Goal: Navigation & Orientation: Understand site structure

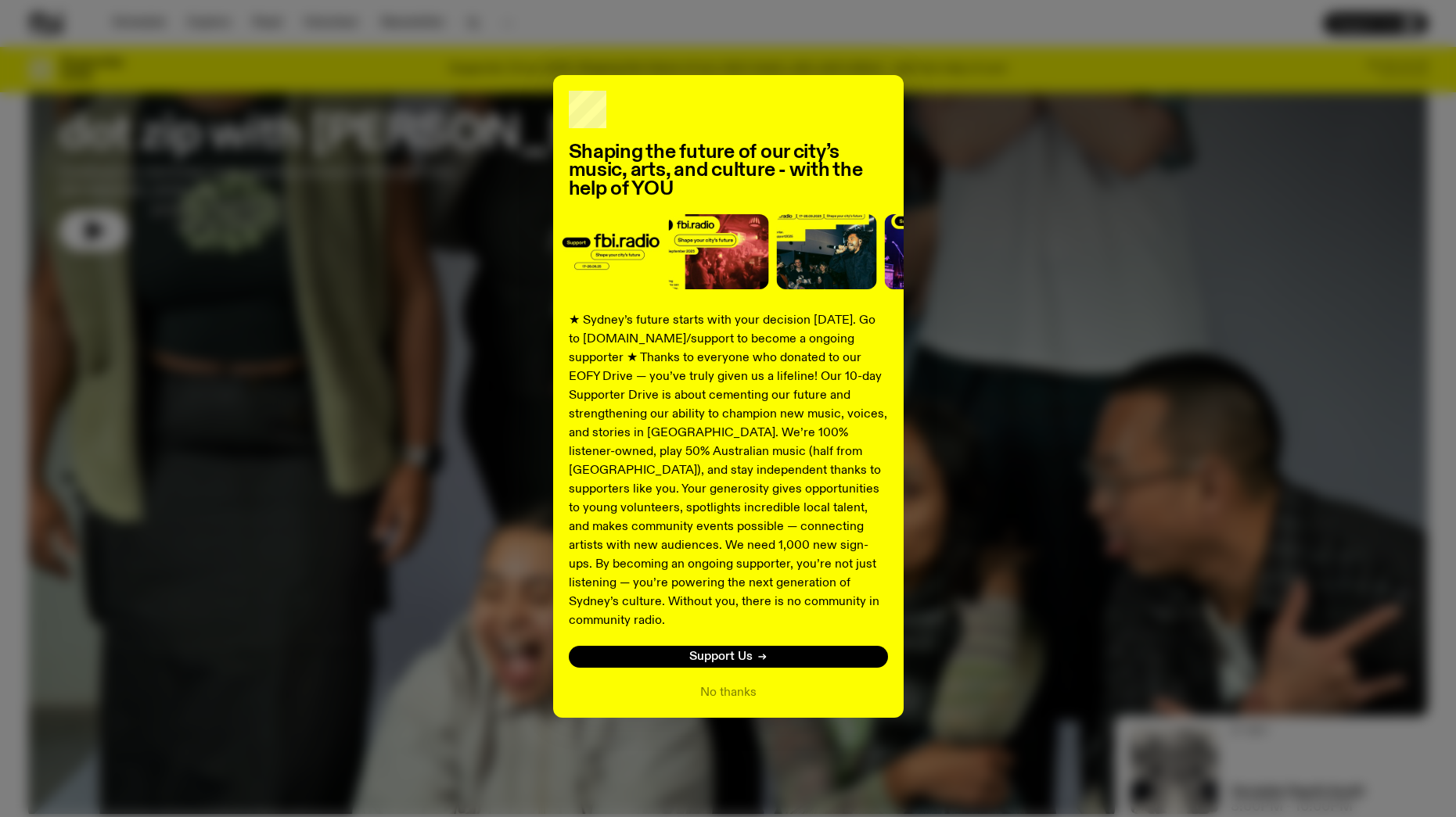
scroll to position [247, 0]
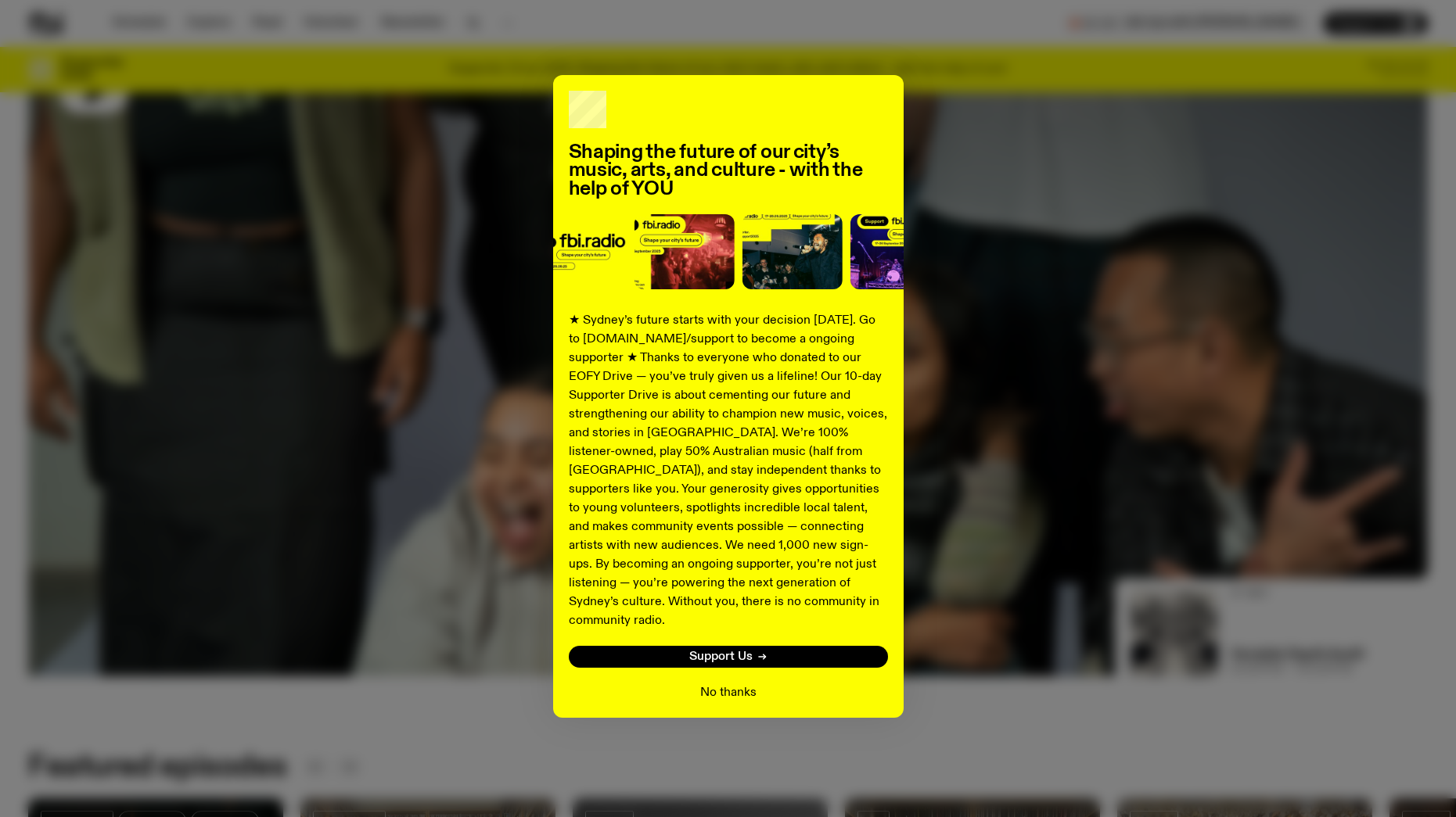
click at [721, 683] on button "No thanks" at bounding box center [728, 692] width 56 height 19
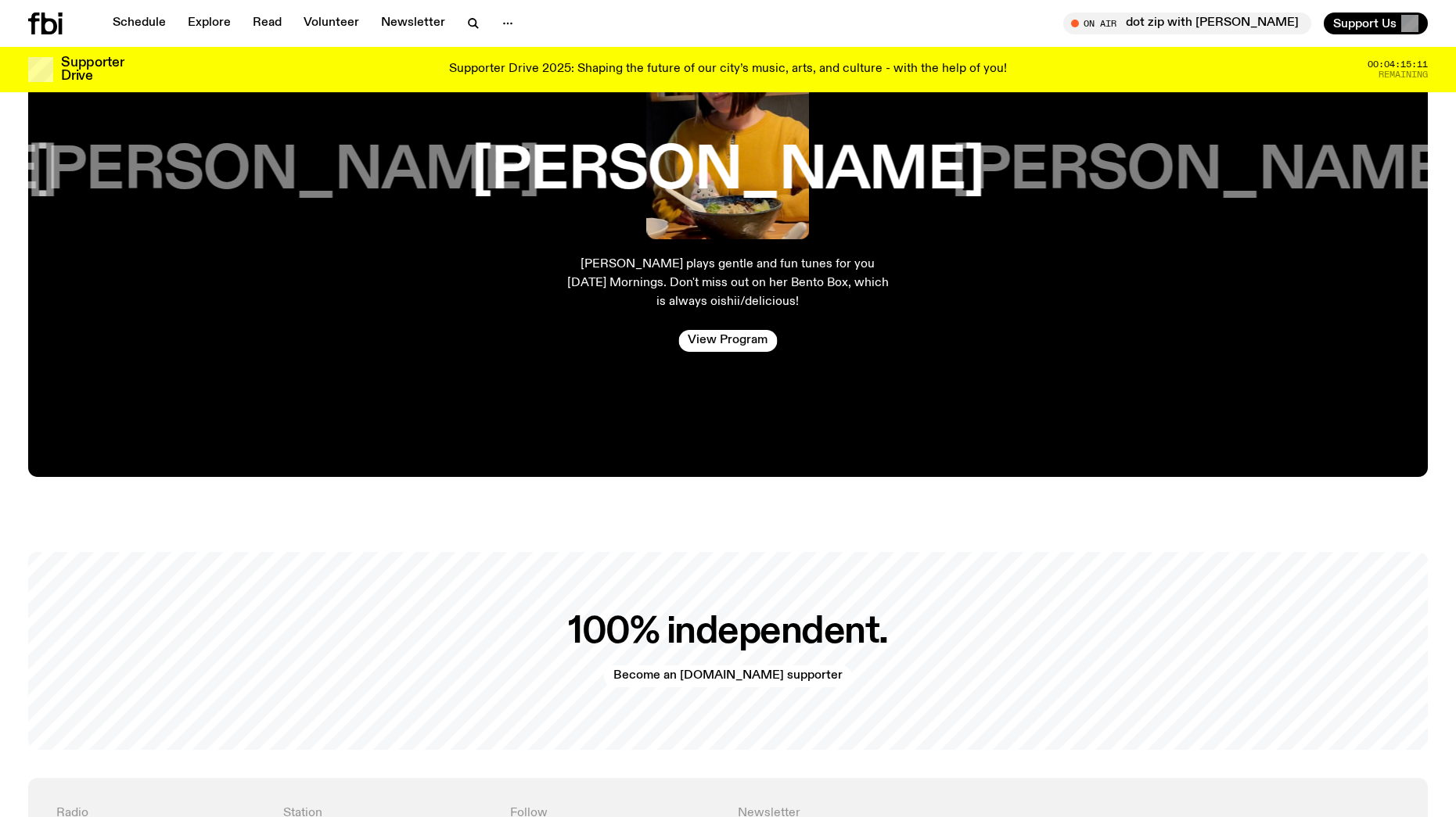
scroll to position [3437, 0]
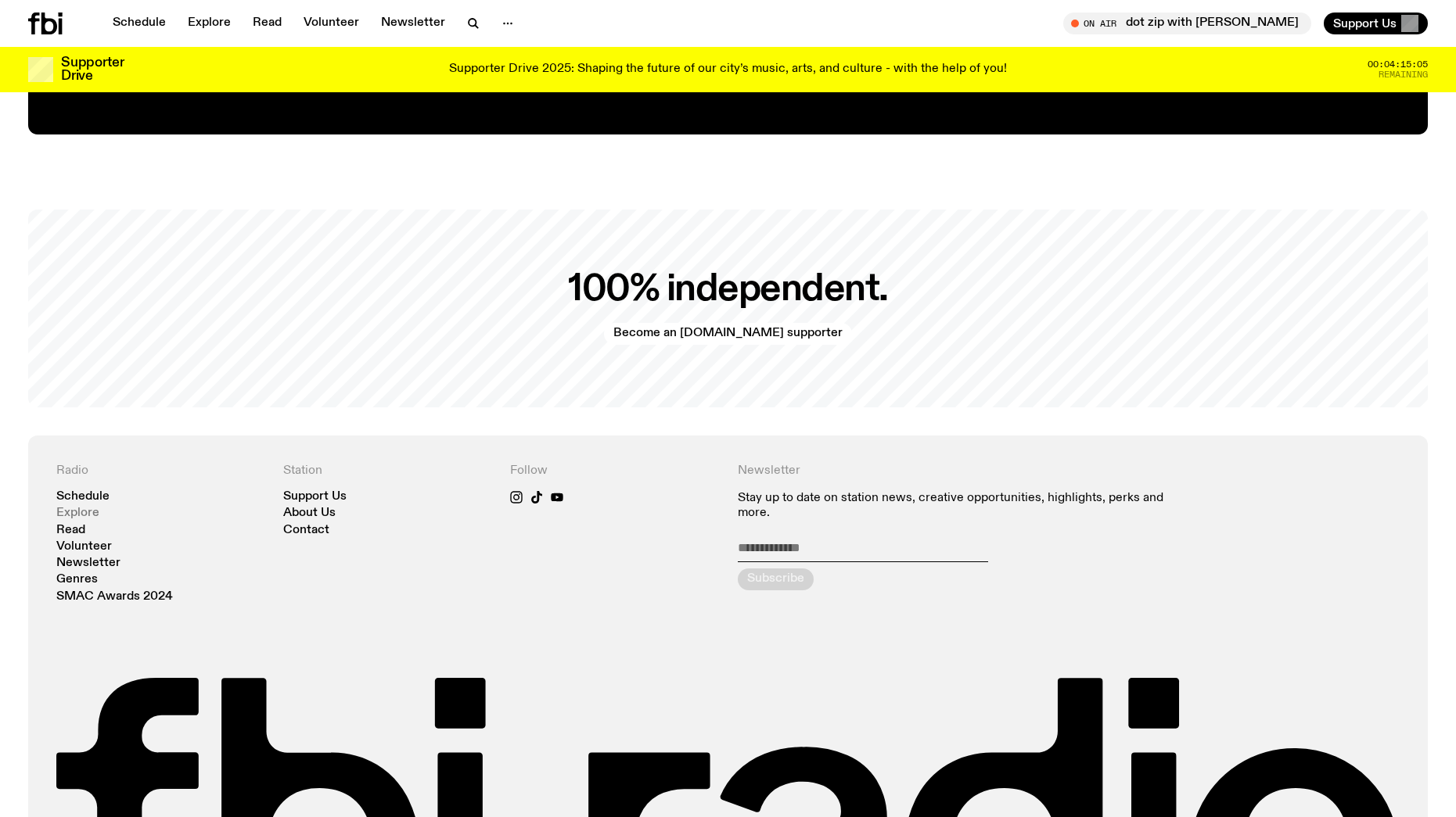
click at [83, 507] on link "Explore" at bounding box center [77, 513] width 43 height 12
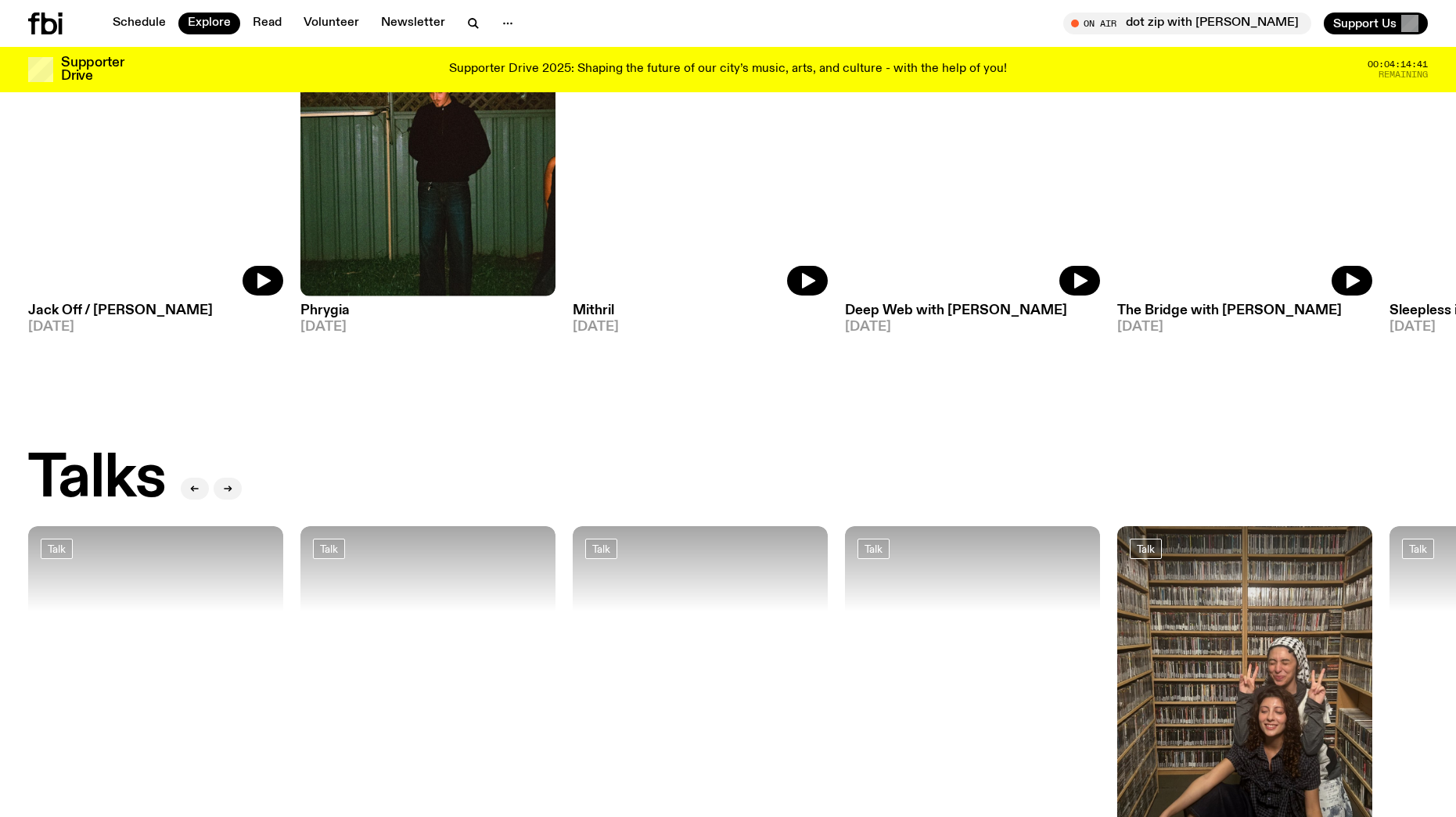
scroll to position [587, 0]
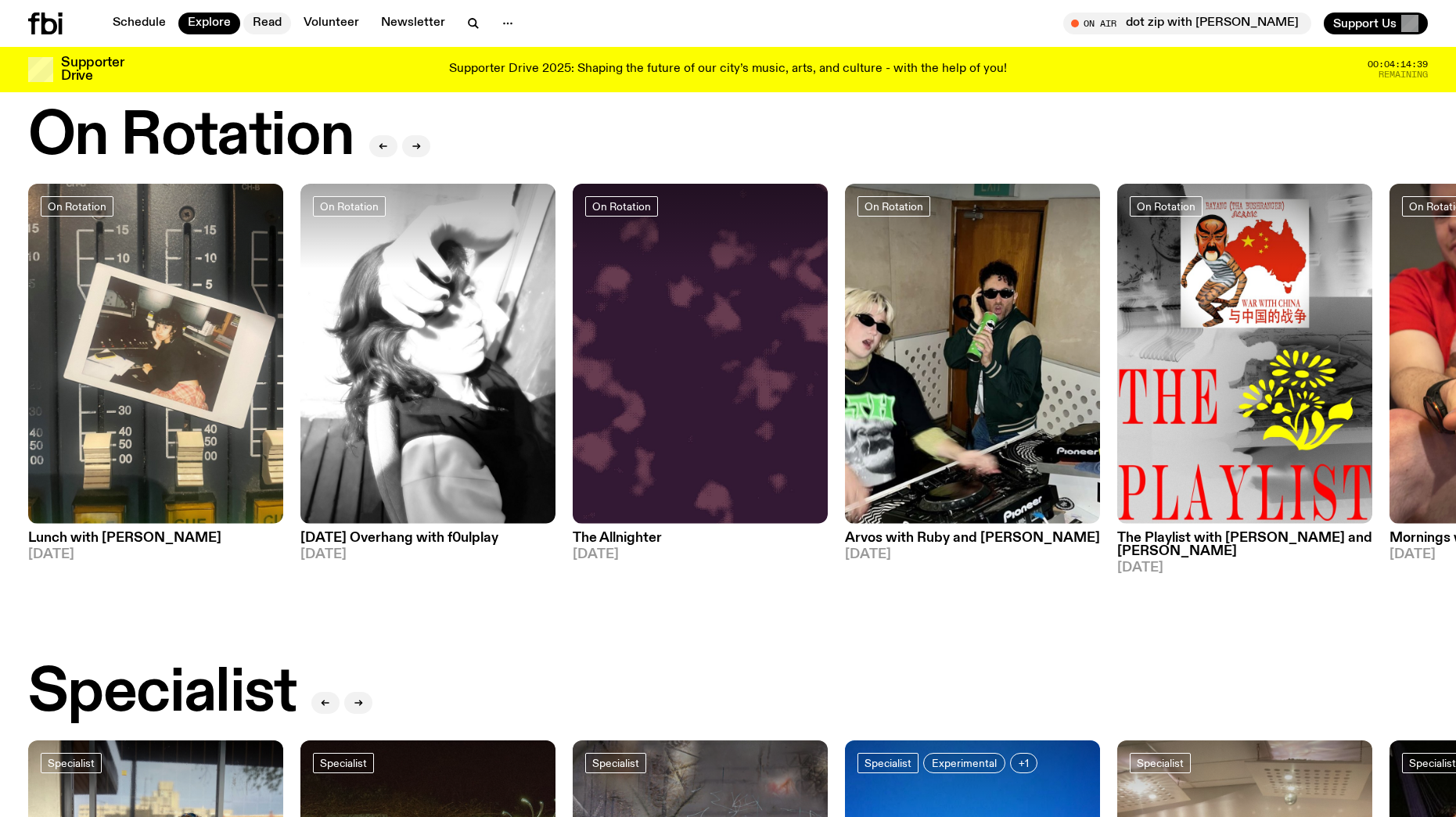
click at [258, 24] on link "Read" at bounding box center [267, 24] width 48 height 22
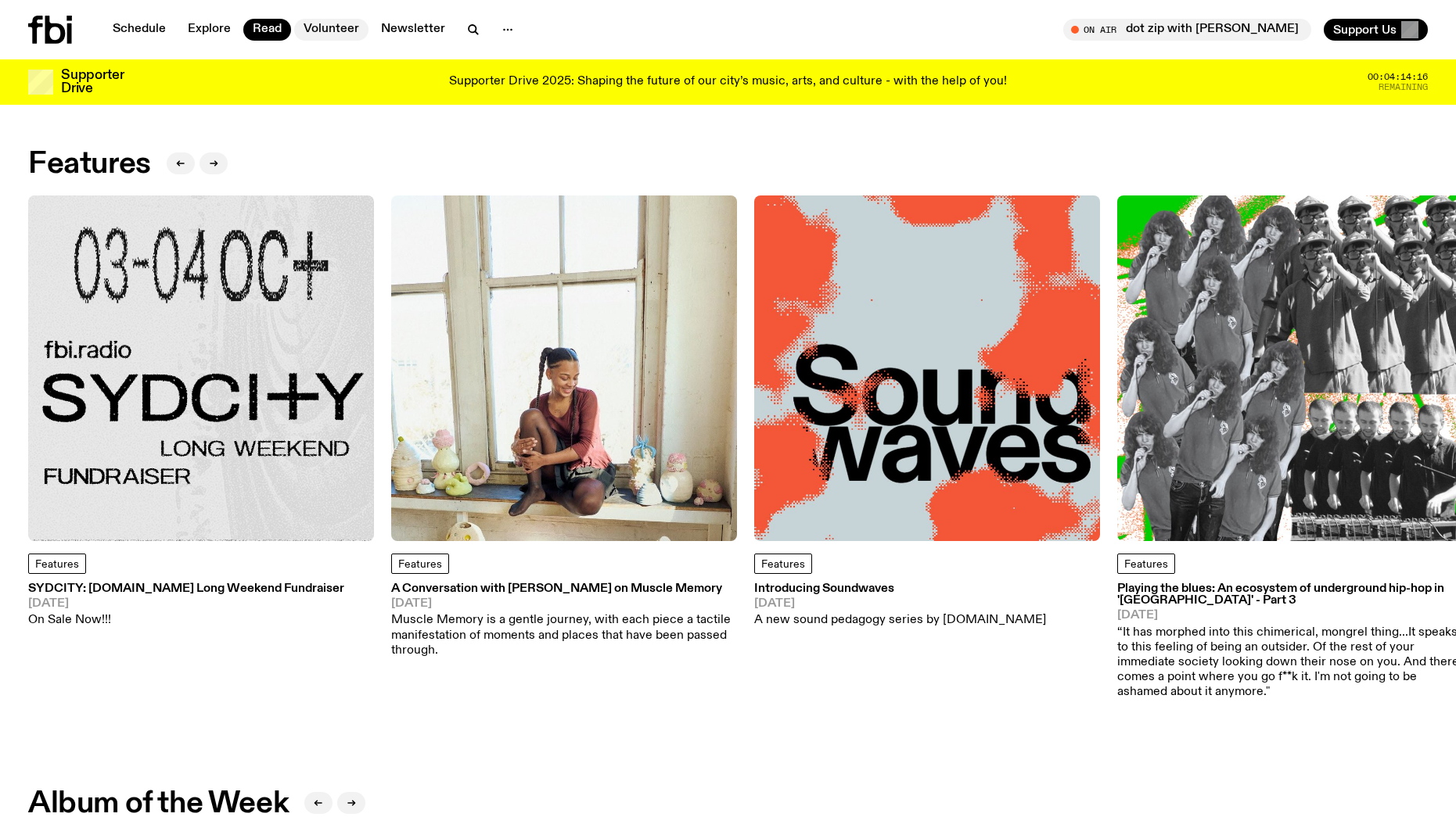
click at [332, 24] on link "Volunteer" at bounding box center [332, 29] width 74 height 22
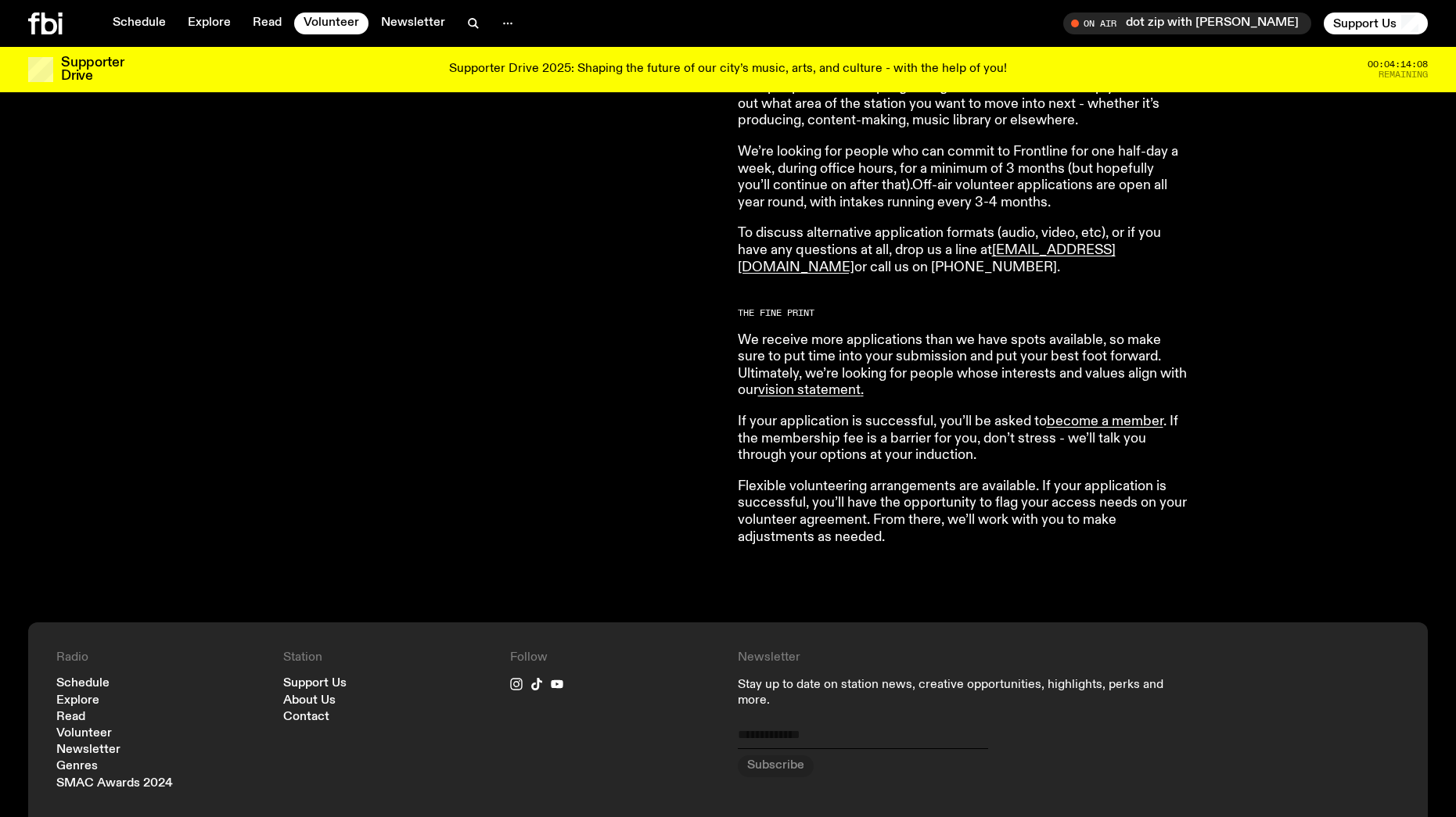
scroll to position [1266, 0]
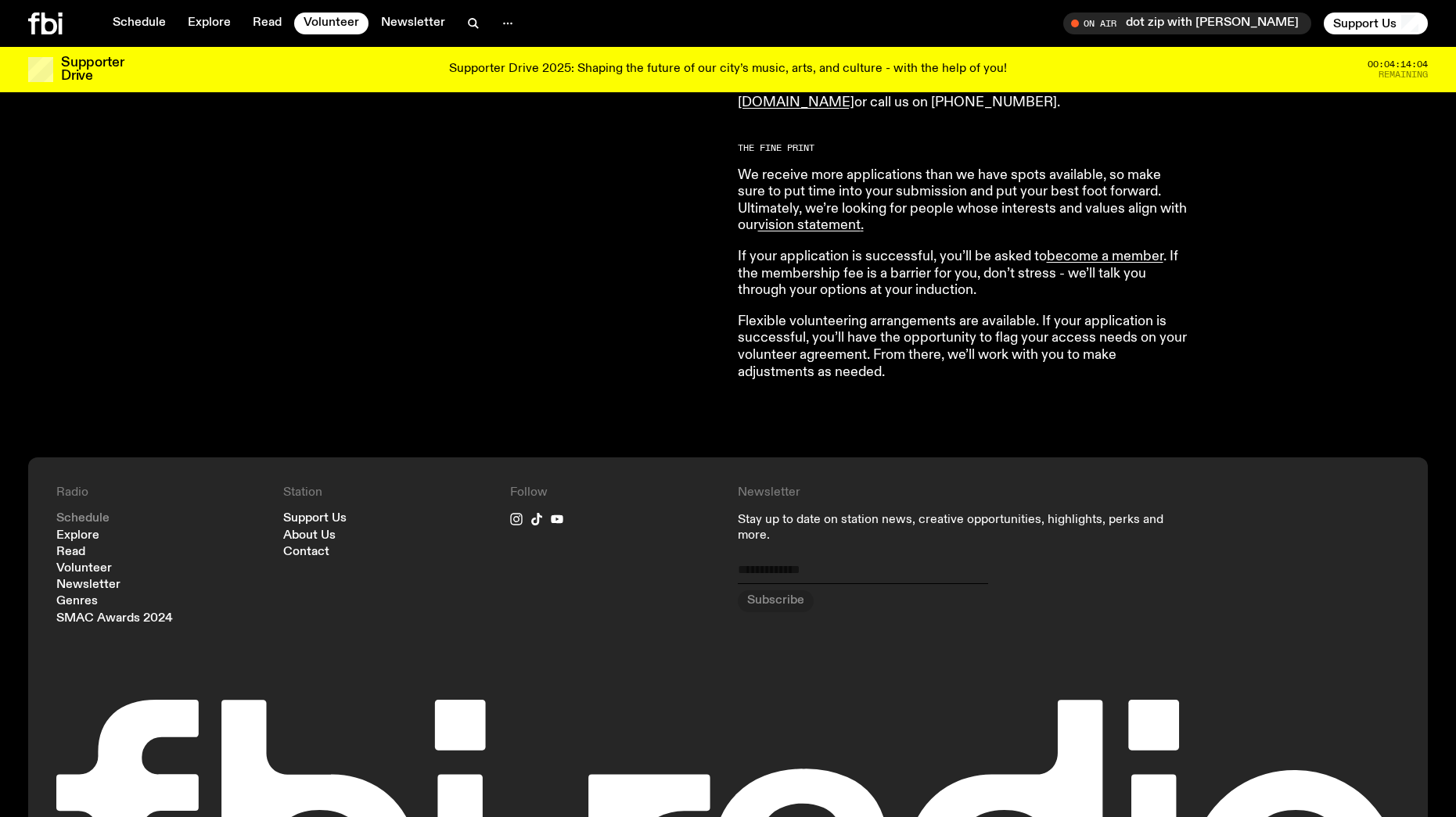
click at [85, 513] on link "Schedule" at bounding box center [82, 519] width 53 height 12
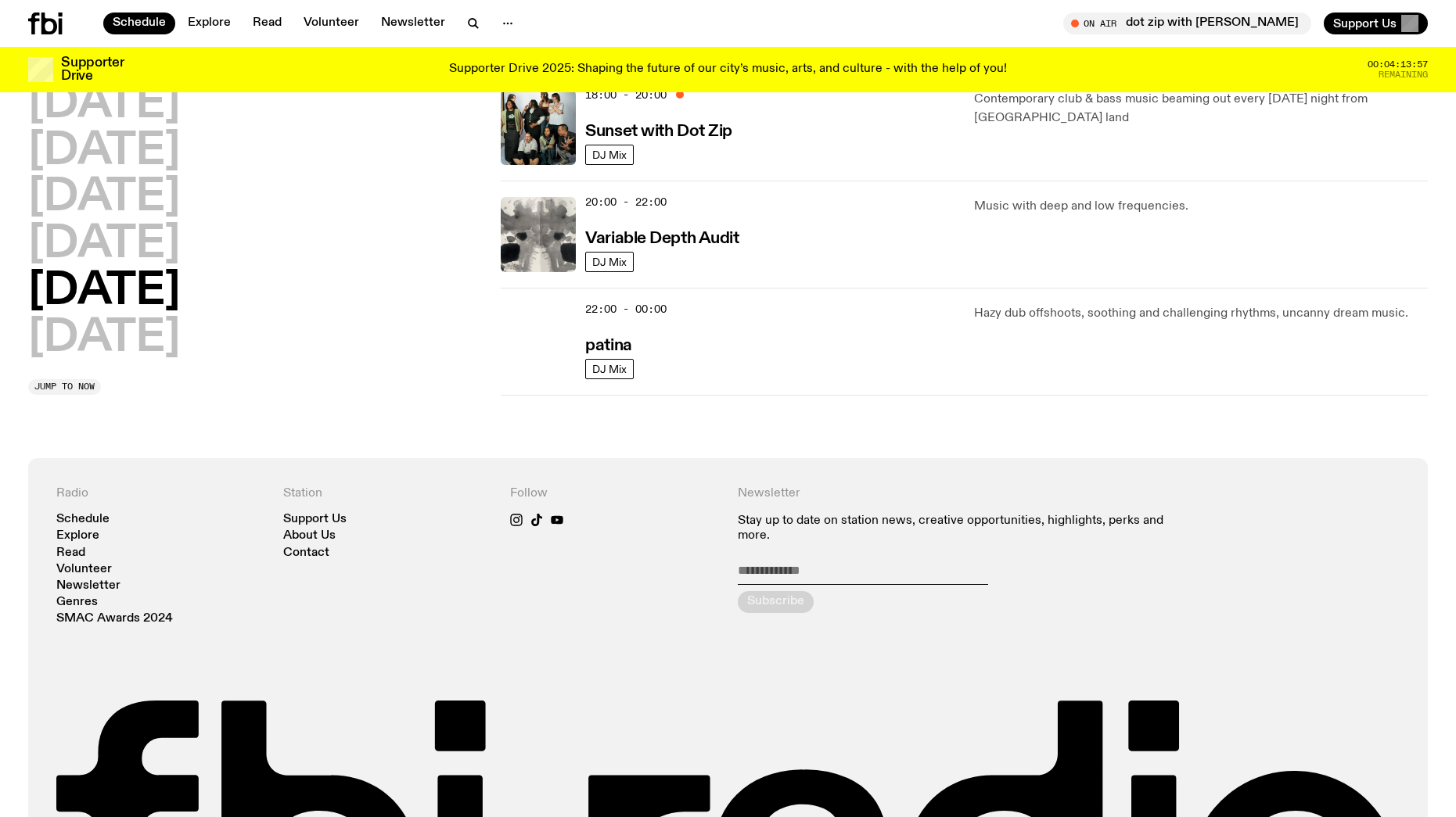
scroll to position [1191, 0]
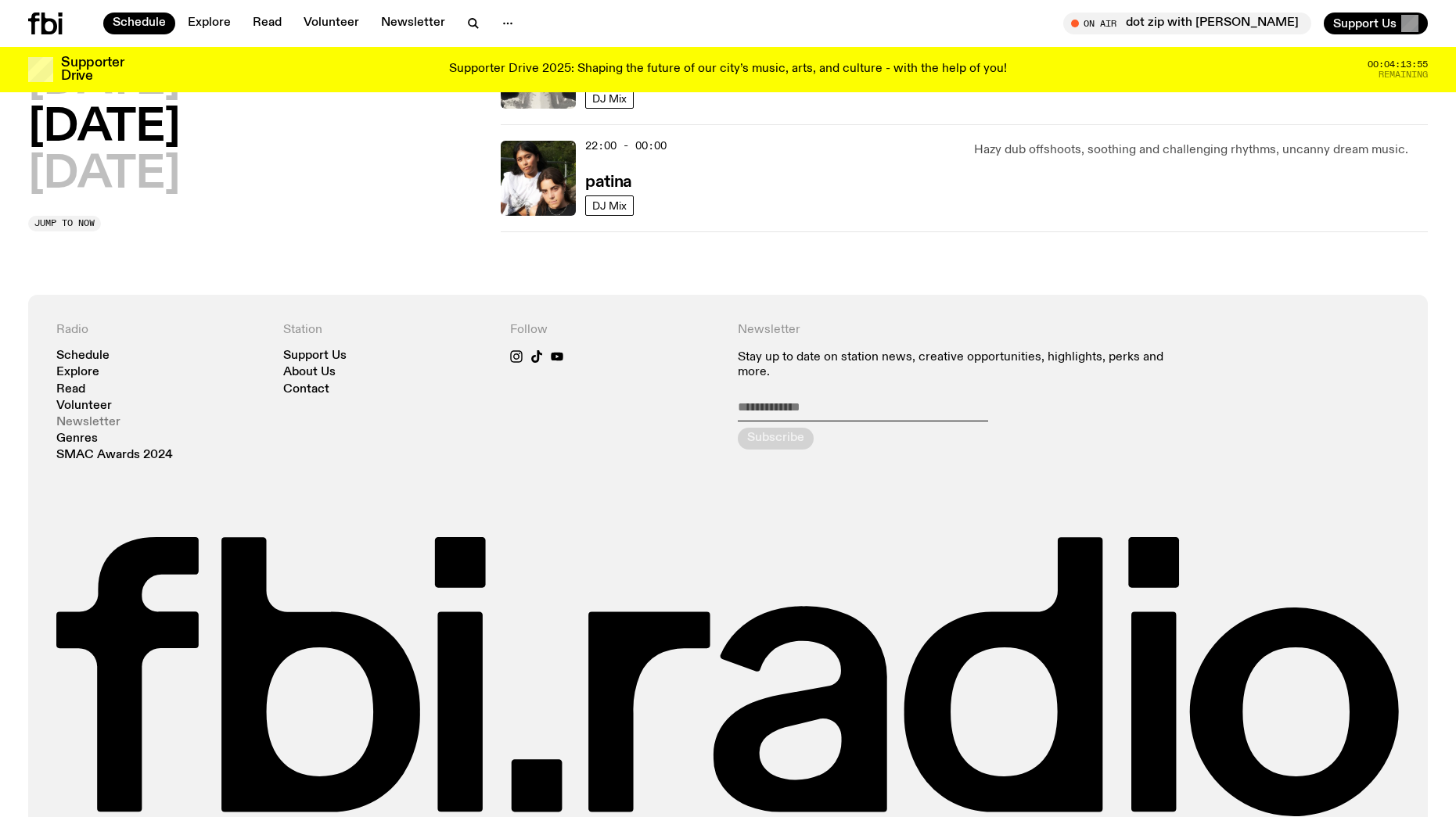
click at [89, 424] on link "Newsletter" at bounding box center [88, 422] width 64 height 12
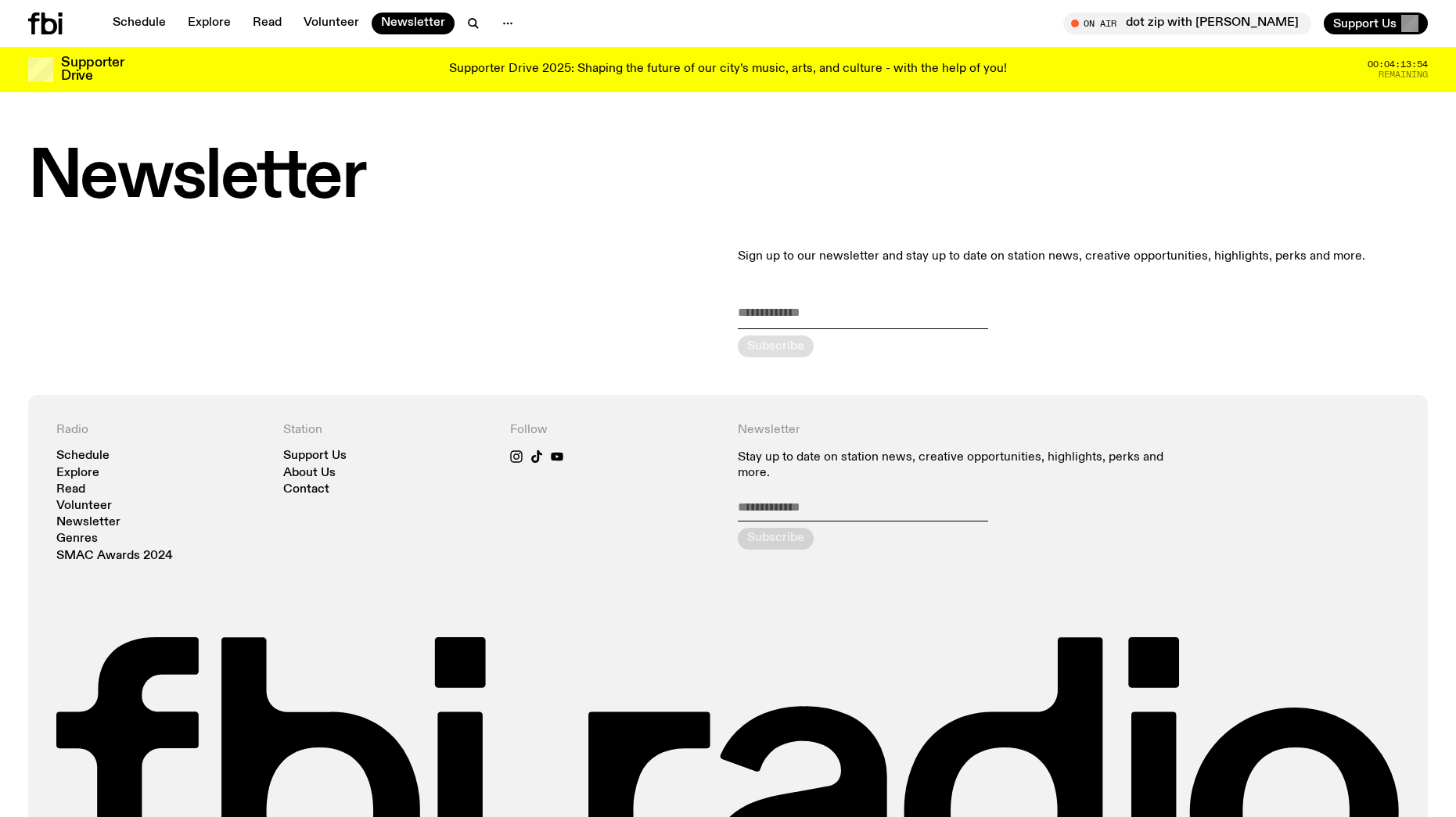
scroll to position [14, 0]
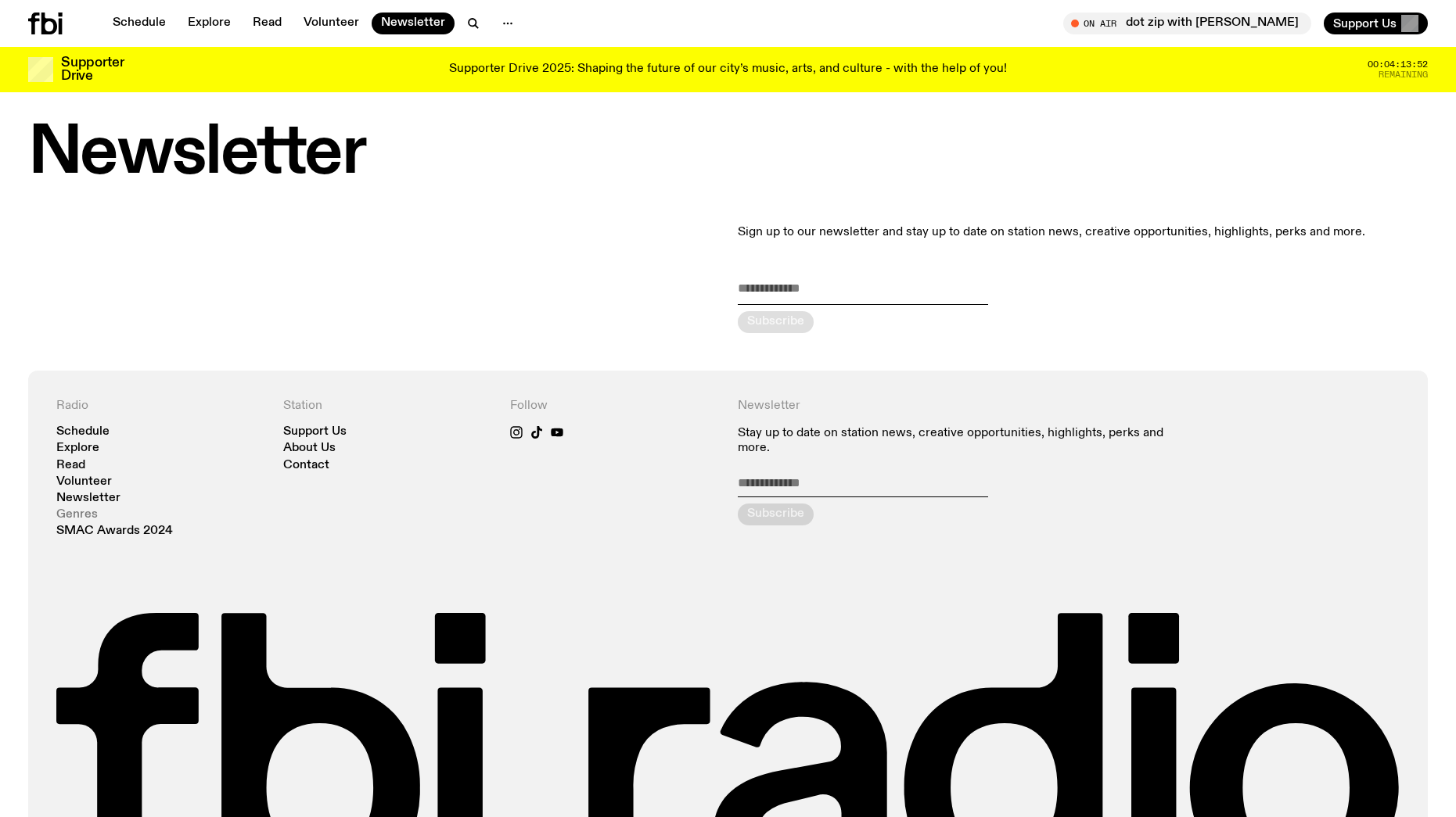
click at [80, 510] on link "Genres" at bounding box center [77, 515] width 41 height 12
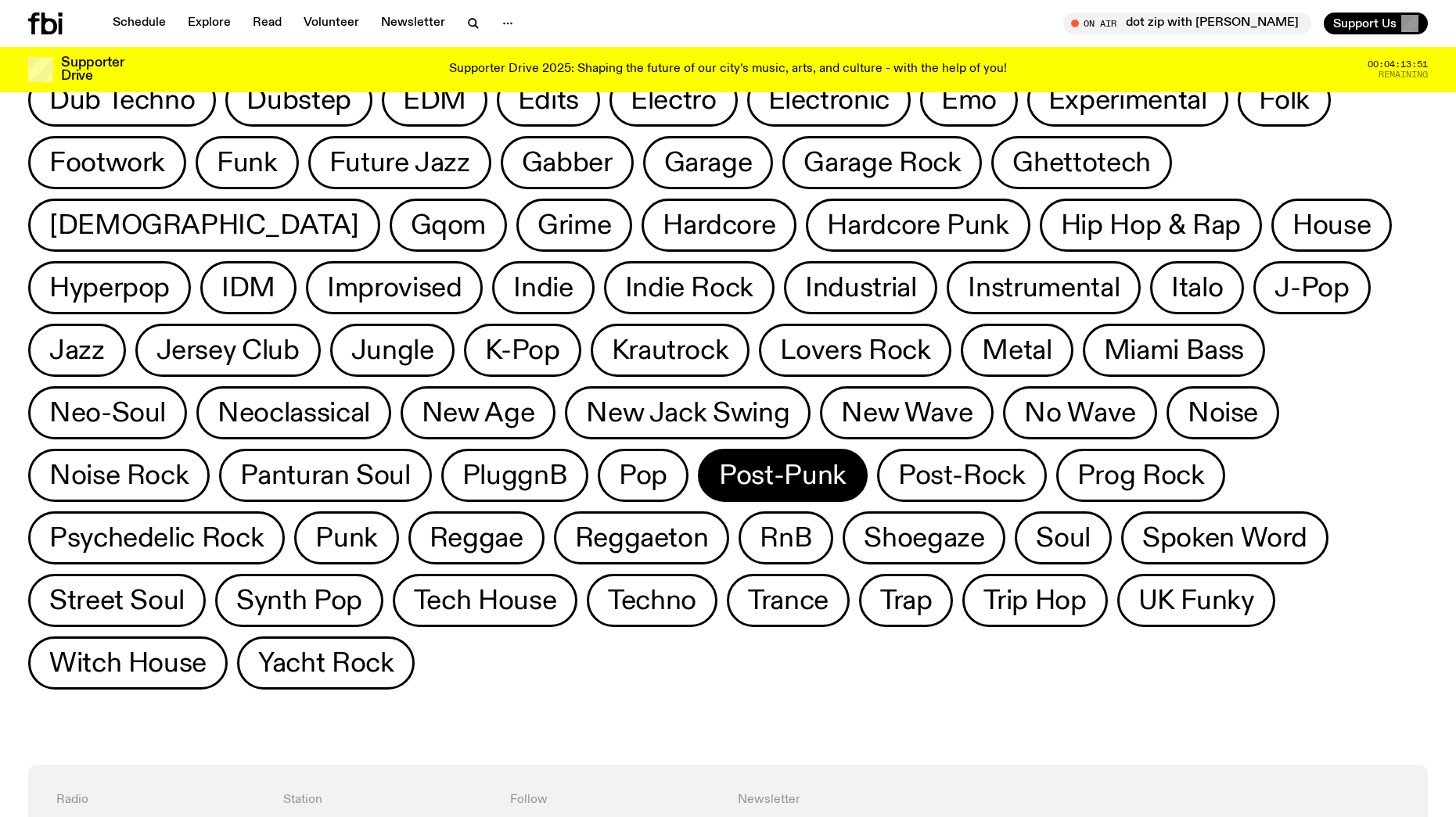
scroll to position [655, 0]
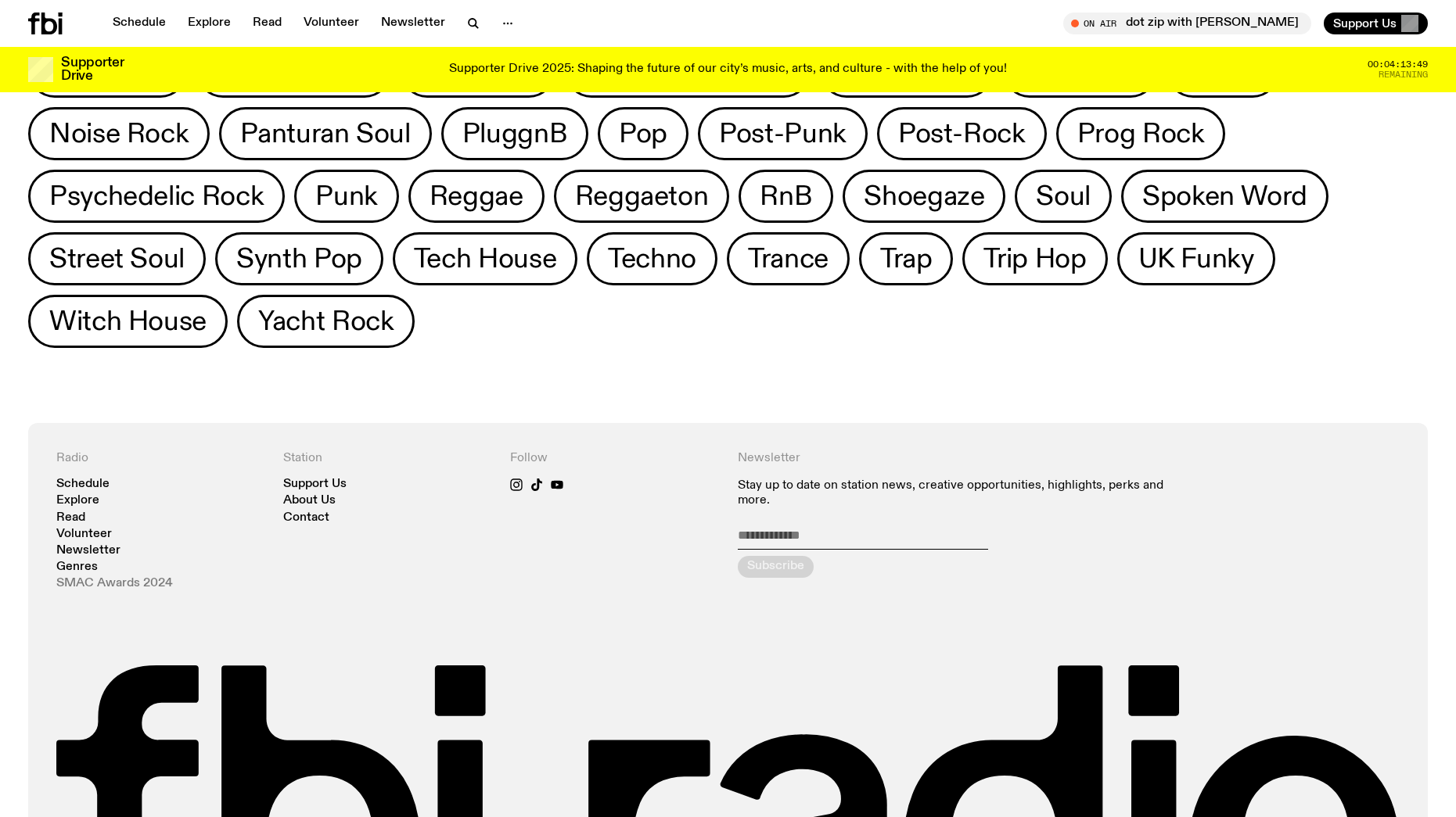
click at [115, 578] on link "SMAC Awards 2024" at bounding box center [114, 584] width 117 height 12
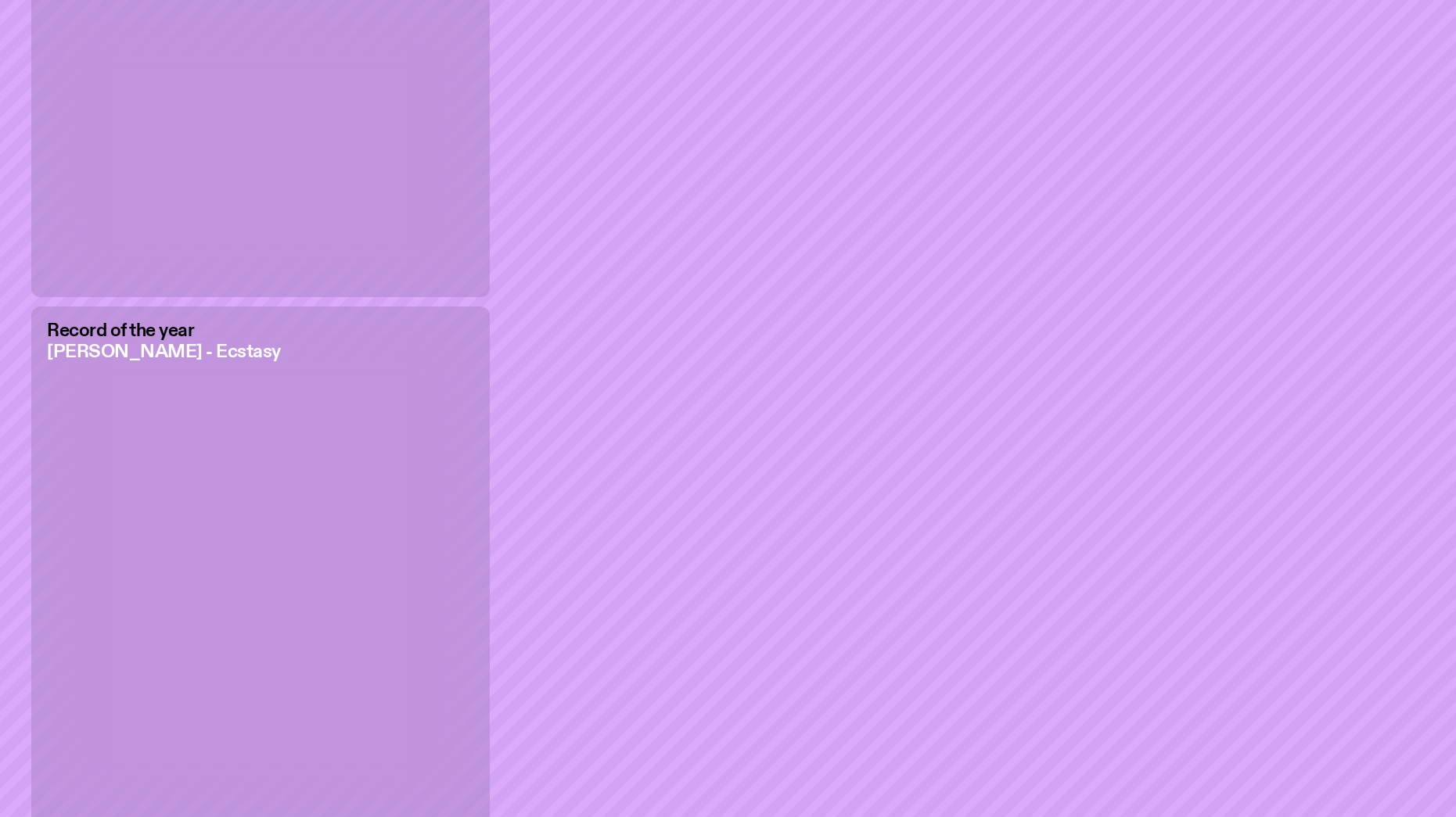
scroll to position [6271, 0]
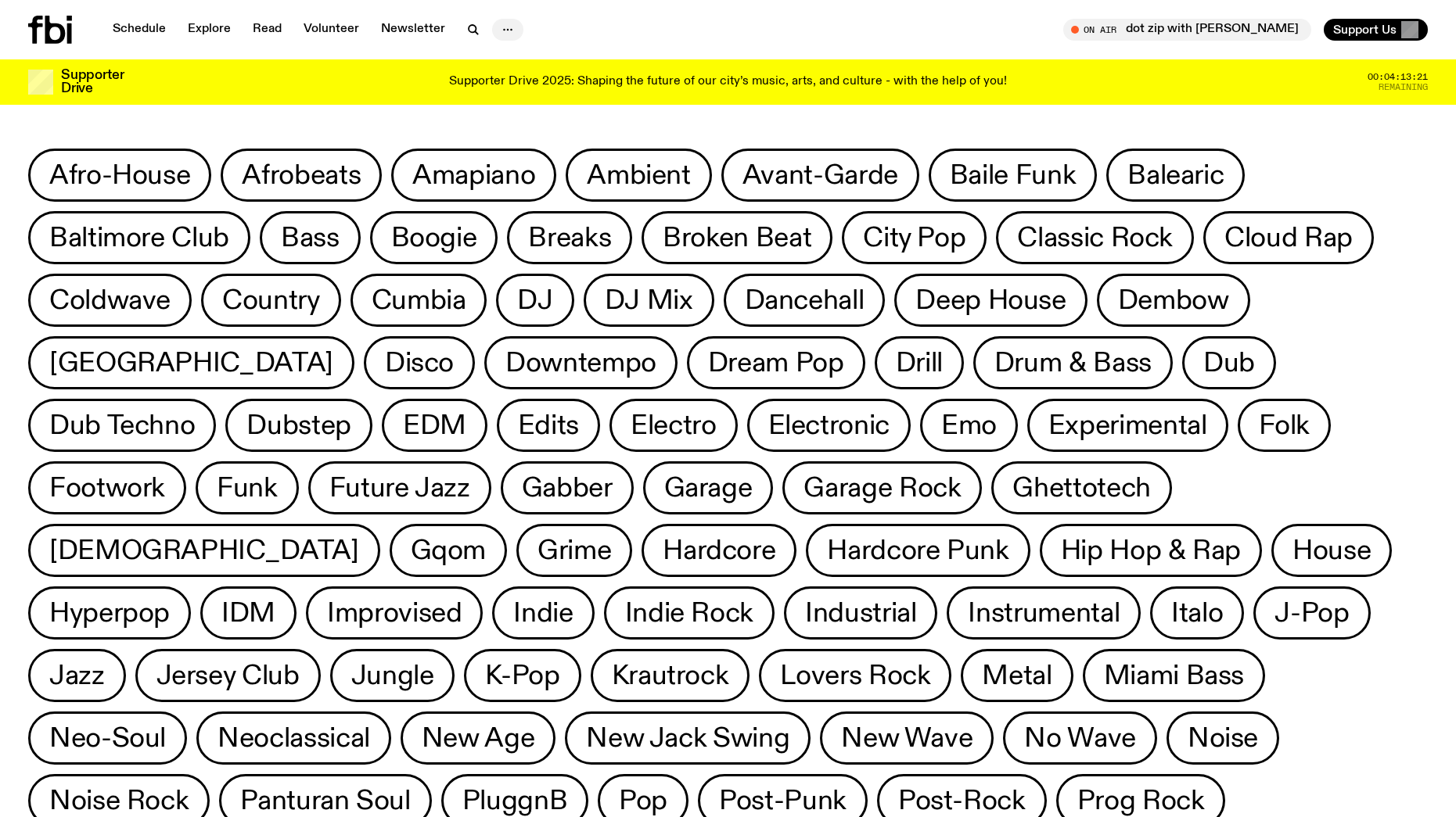
click at [508, 27] on icon "button" at bounding box center [507, 29] width 19 height 19
click at [512, 66] on link "About Us" at bounding box center [507, 62] width 78 height 22
